Goal: Check status: Check status

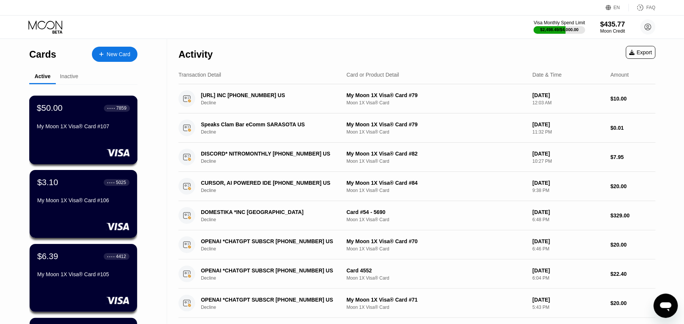
click at [83, 122] on div "$50.00 ● ● ● ● 7859 My Moon 1X Visa® Card #107" at bounding box center [83, 117] width 93 height 29
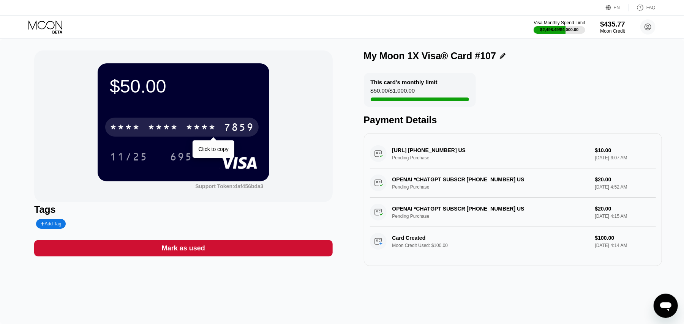
click at [242, 131] on div "7859" at bounding box center [239, 128] width 30 height 12
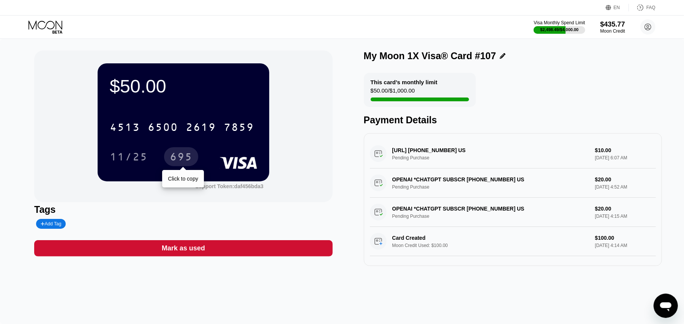
drag, startPoint x: 178, startPoint y: 158, endPoint x: 392, endPoint y: 154, distance: 214.6
click at [180, 157] on div "695" at bounding box center [181, 158] width 23 height 12
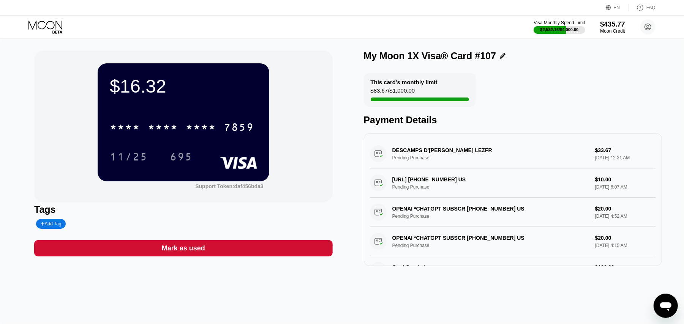
click at [28, 76] on div "$16.32 * * * * * * * * * * * * 7859 11/25 695 Support Token: daf456bda3 Tags Ad…" at bounding box center [342, 181] width 684 height 285
click at [29, 99] on div "$16.32 * * * * * * * * * * * * 7859 11/25 695 Support Token: daf456bda3 Tags Ad…" at bounding box center [342, 181] width 684 height 285
